Goal: Transaction & Acquisition: Book appointment/travel/reservation

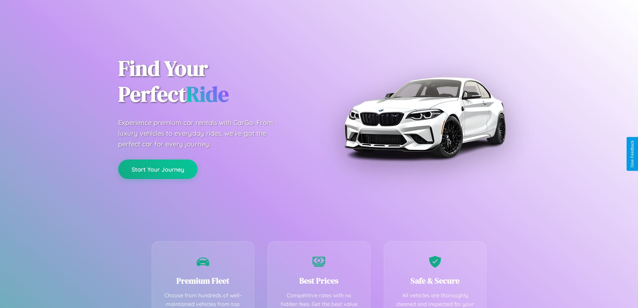
scroll to position [132, 0]
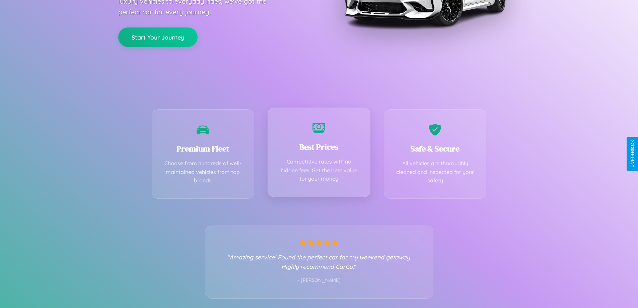
click at [319, 154] on div "Best Prices Competitive rates with no hidden fees. Get the best value for your …" at bounding box center [318, 151] width 103 height 89
click at [158, 36] on button "Start Your Journey" at bounding box center [157, 36] width 79 height 19
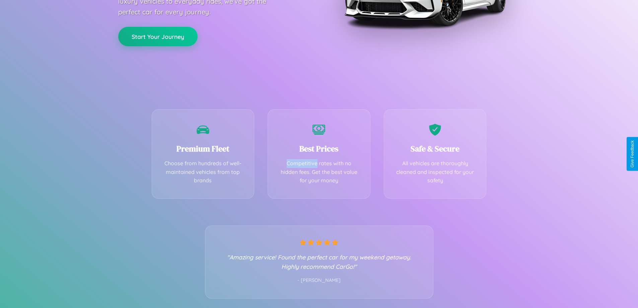
click at [158, 36] on button "Start Your Journey" at bounding box center [157, 36] width 79 height 19
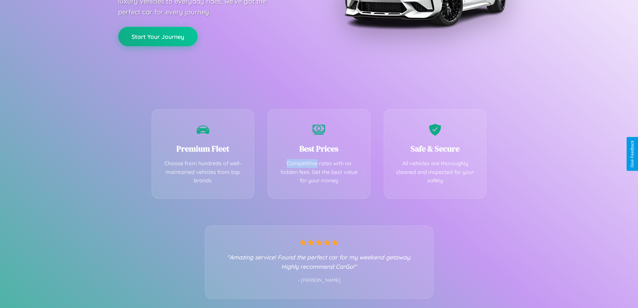
click at [158, 36] on button "Start Your Journey" at bounding box center [157, 36] width 79 height 19
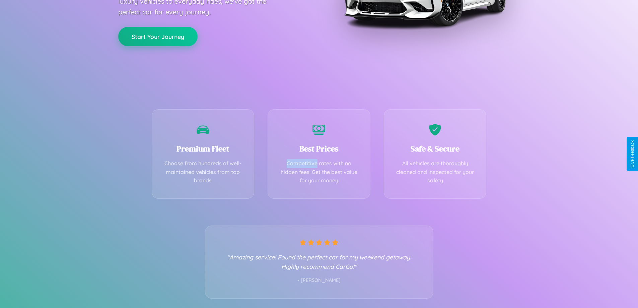
click at [158, 36] on button "Start Your Journey" at bounding box center [157, 36] width 79 height 19
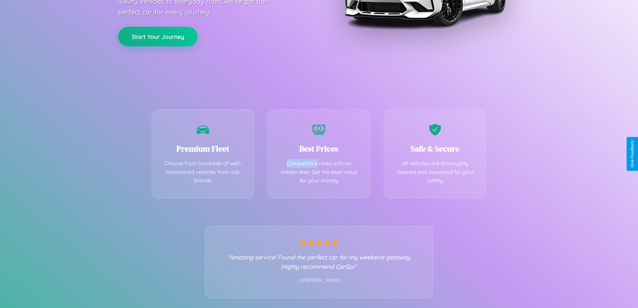
click at [158, 36] on button "Start Your Journey" at bounding box center [157, 36] width 79 height 19
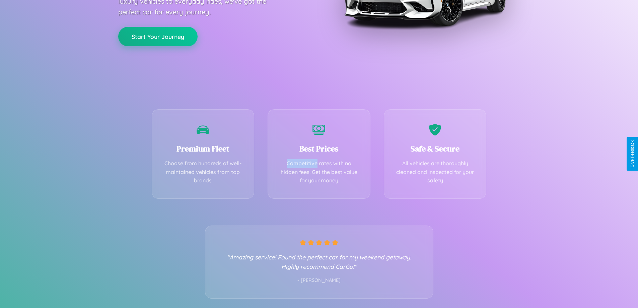
click at [158, 36] on button "Start Your Journey" at bounding box center [157, 36] width 79 height 19
